Goal: Transaction & Acquisition: Purchase product/service

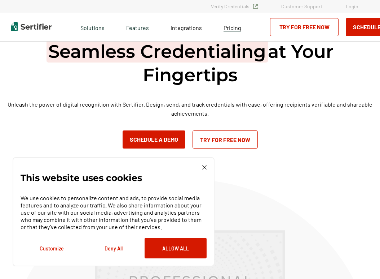
click at [234, 30] on span "Pricing" at bounding box center [233, 27] width 18 height 7
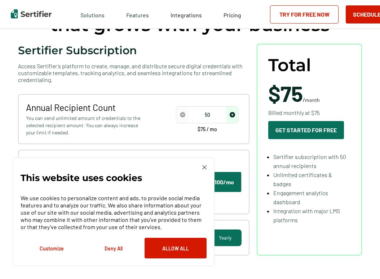
scroll to position [78, 0]
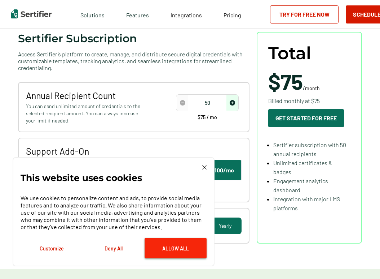
click at [192, 248] on button "Allow All" at bounding box center [176, 248] width 62 height 21
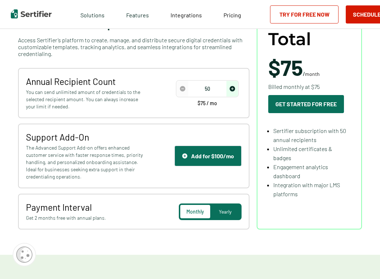
scroll to position [93, 0]
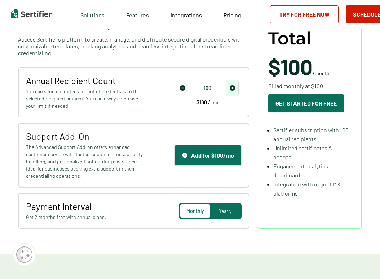
click at [234, 87] on img "increase number" at bounding box center [232, 87] width 5 height 5
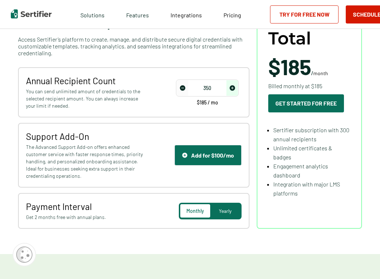
click at [234, 87] on img "increase number" at bounding box center [232, 87] width 5 height 5
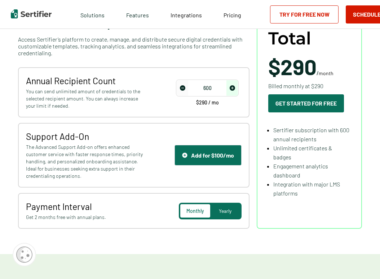
click at [234, 87] on img "increase number" at bounding box center [232, 87] width 5 height 5
click at [185, 88] on img "decrease number" at bounding box center [182, 87] width 5 height 5
type input "500"
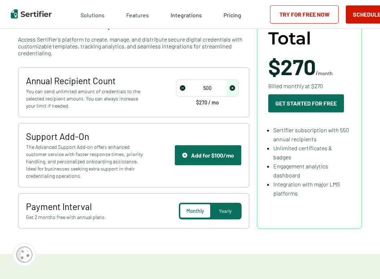
click at [185, 88] on img "decrease number" at bounding box center [182, 87] width 5 height 5
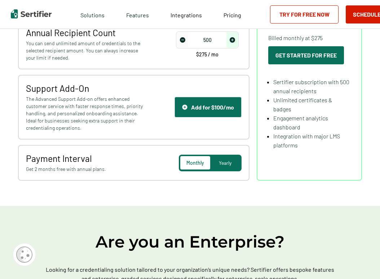
scroll to position [145, 0]
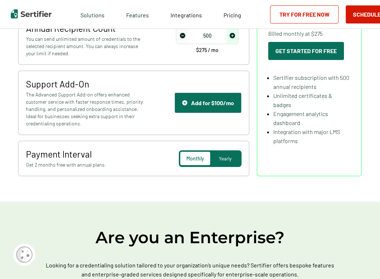
click at [231, 157] on span "Yearly" at bounding box center [225, 158] width 13 height 6
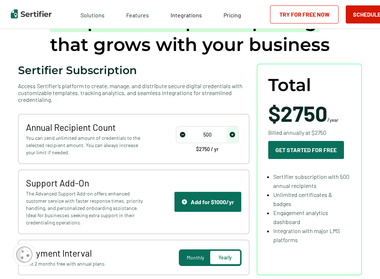
scroll to position [0, 0]
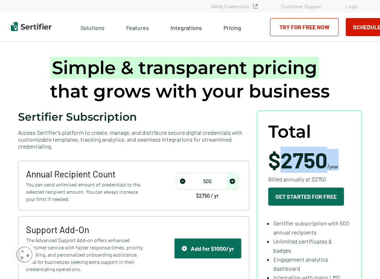
drag, startPoint x: 273, startPoint y: 158, endPoint x: 353, endPoint y: 160, distance: 80.5
click at [353, 160] on div "Total $2750 / year Billed annually at $2750 Get Started For Free Sertifier subs…" at bounding box center [309, 216] width 105 height 212
